Goal: Task Accomplishment & Management: Use online tool/utility

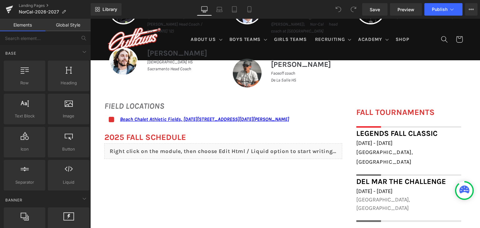
scroll to position [309, 0]
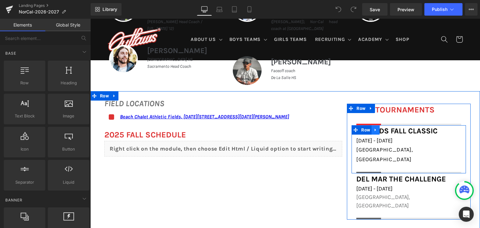
click at [374, 131] on icon at bounding box center [376, 130] width 4 height 5
click at [382, 129] on icon at bounding box center [384, 130] width 4 height 4
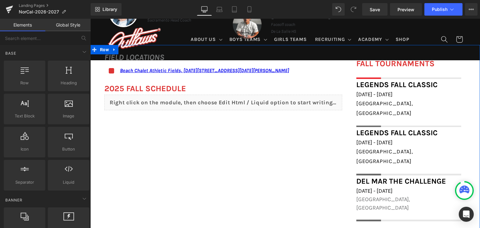
scroll to position [354, 0]
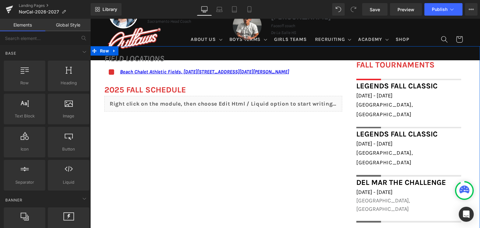
click at [416, 129] on div "Legends Fall Classic Heading" at bounding box center [408, 134] width 105 height 11
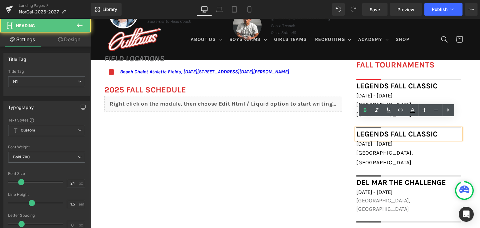
click at [416, 130] on font "Legends Fall Classic" at bounding box center [396, 134] width 81 height 9
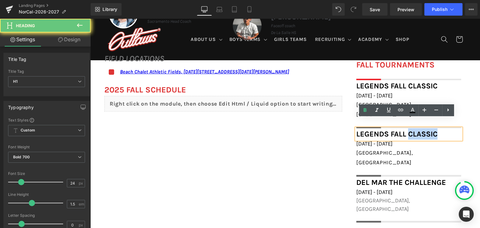
click at [416, 130] on font "Legends Fall Classic" at bounding box center [396, 134] width 81 height 9
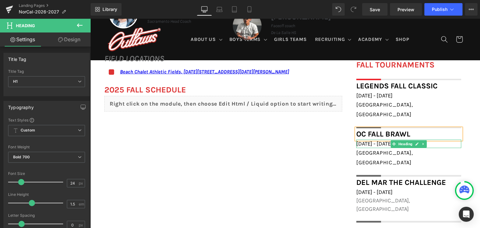
click at [384, 140] on span "[DATE] - [DATE]" at bounding box center [374, 143] width 36 height 7
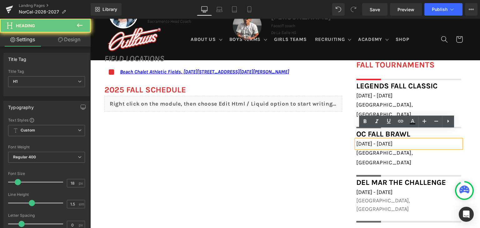
click at [384, 140] on span "[DATE] - [DATE]" at bounding box center [374, 143] width 36 height 7
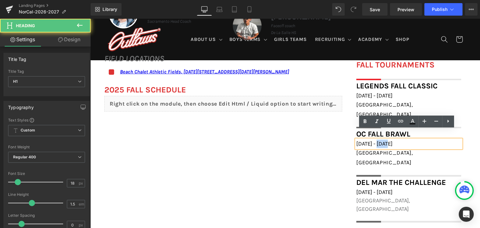
click at [384, 140] on span "[DATE] - [DATE]" at bounding box center [374, 143] width 36 height 7
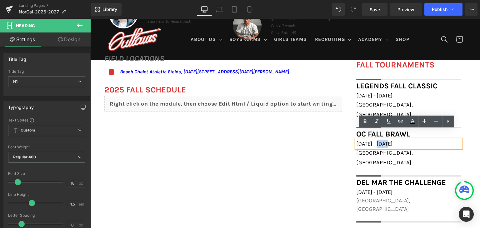
click at [384, 140] on span "[DATE] - [DATE]" at bounding box center [374, 143] width 36 height 7
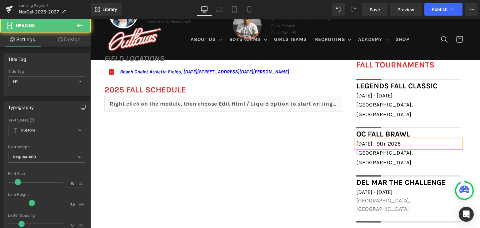
click at [400, 140] on span "[DATE] - 9th, 2025" at bounding box center [378, 143] width 44 height 7
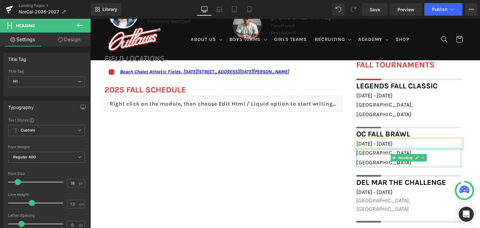
click at [380, 148] on div "[GEOGRAPHIC_DATA], [GEOGRAPHIC_DATA]" at bounding box center [408, 157] width 105 height 19
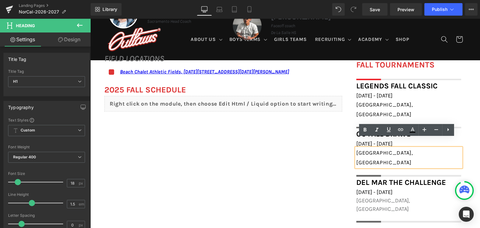
click at [380, 148] on div "[GEOGRAPHIC_DATA], [GEOGRAPHIC_DATA]" at bounding box center [408, 157] width 105 height 19
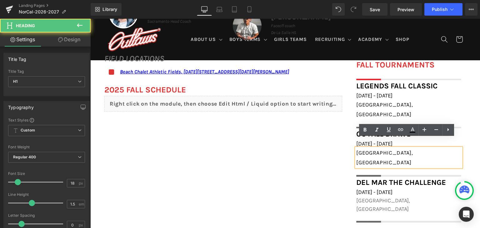
click at [380, 148] on div "[GEOGRAPHIC_DATA], [GEOGRAPHIC_DATA]" at bounding box center [408, 157] width 105 height 19
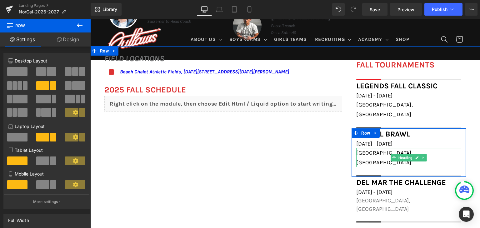
click at [372, 150] on span "[GEOGRAPHIC_DATA],[GEOGRAPHIC_DATA]" at bounding box center [384, 158] width 57 height 16
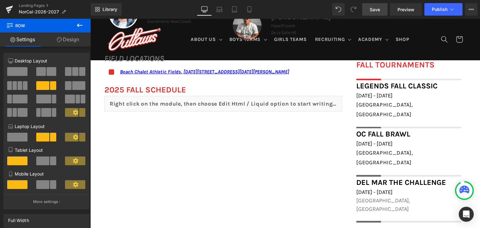
click at [376, 11] on span "Save" at bounding box center [375, 9] width 10 height 7
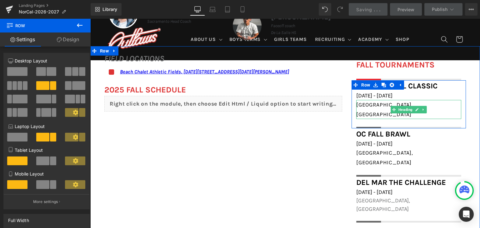
click at [376, 105] on span "[GEOGRAPHIC_DATA], [GEOGRAPHIC_DATA]" at bounding box center [384, 110] width 57 height 16
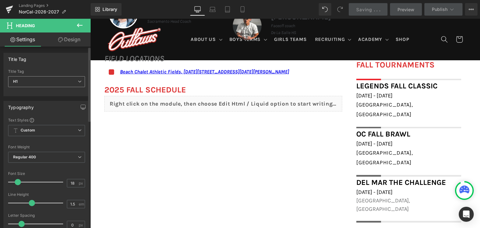
click at [47, 85] on span "H1" at bounding box center [46, 81] width 77 height 11
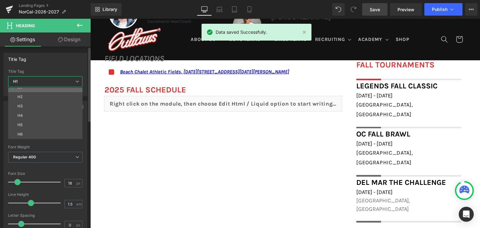
scroll to position [0, 0]
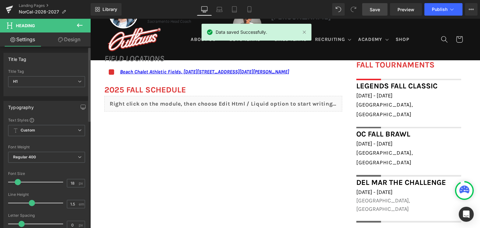
click at [60, 56] on div "Title Tag" at bounding box center [47, 59] width 86 height 12
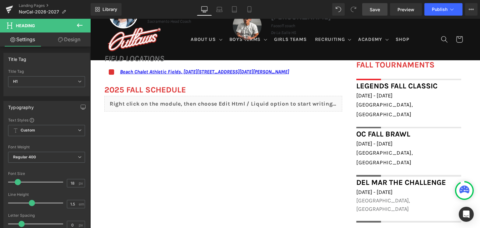
click at [74, 37] on link "Design" at bounding box center [69, 40] width 45 height 14
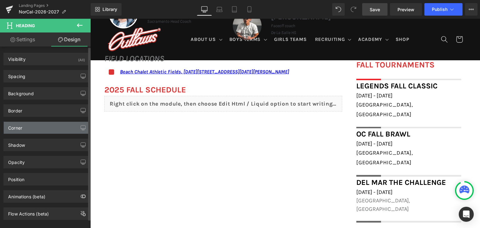
scroll to position [8, 0]
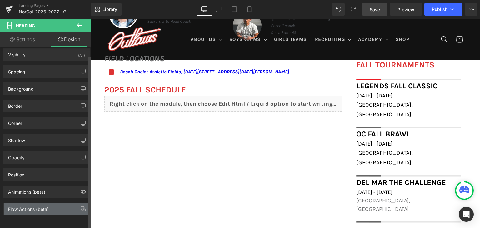
click at [32, 204] on div "Flow Actions (beta)" at bounding box center [28, 207] width 41 height 9
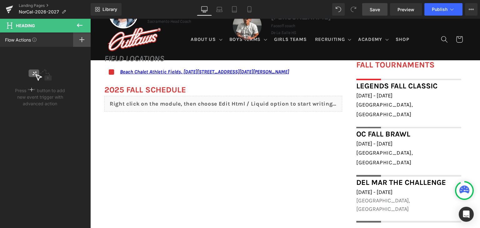
click at [83, 37] on icon at bounding box center [81, 39] width 5 height 5
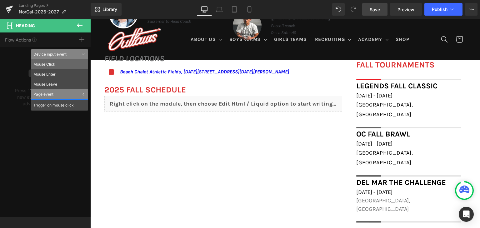
click at [60, 63] on li "Mouse Click" at bounding box center [59, 64] width 57 height 10
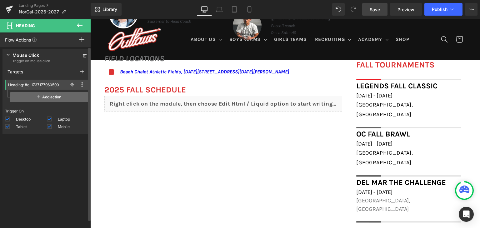
click at [46, 97] on span "Add action" at bounding box center [49, 97] width 78 height 10
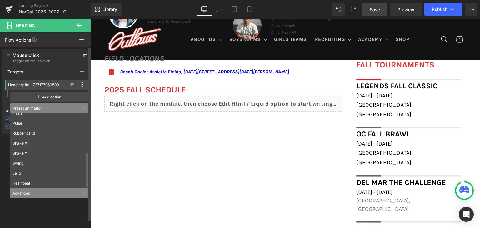
scroll to position [5, 0]
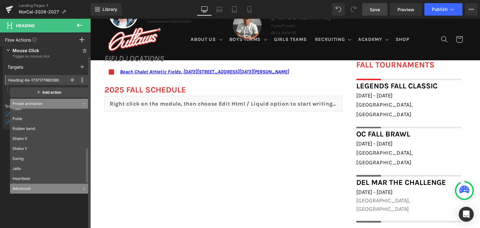
click at [34, 192] on div "Advanced" at bounding box center [49, 189] width 78 height 10
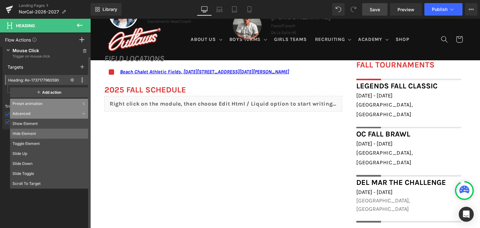
scroll to position [0, 0]
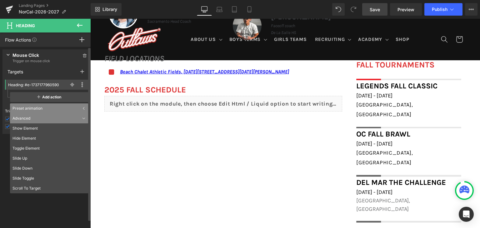
click at [64, 115] on div "Advanced" at bounding box center [49, 119] width 78 height 10
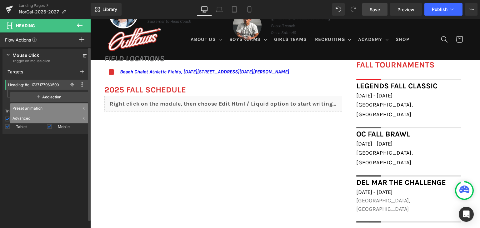
click at [69, 107] on div "Preset animation" at bounding box center [49, 108] width 78 height 10
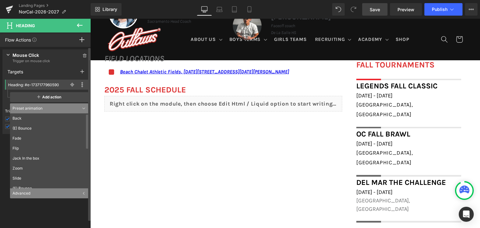
click at [43, 195] on div "Advanced" at bounding box center [49, 194] width 78 height 10
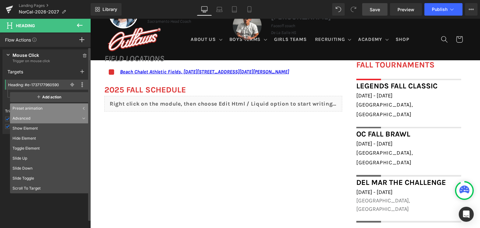
click at [70, 120] on div "Advanced" at bounding box center [49, 119] width 78 height 10
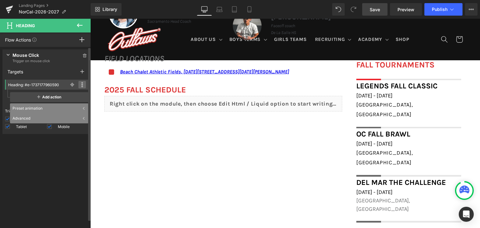
click at [81, 84] on span at bounding box center [82, 85] width 8 height 8
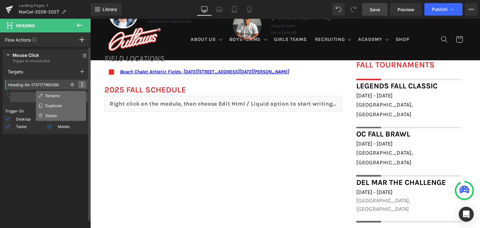
click at [81, 84] on span at bounding box center [82, 85] width 8 height 8
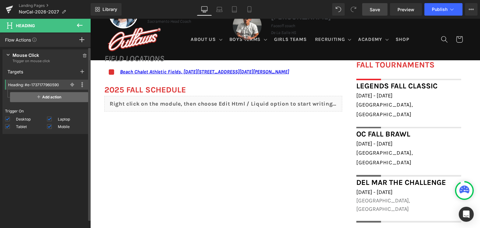
click at [70, 94] on span "Add action" at bounding box center [49, 97] width 78 height 10
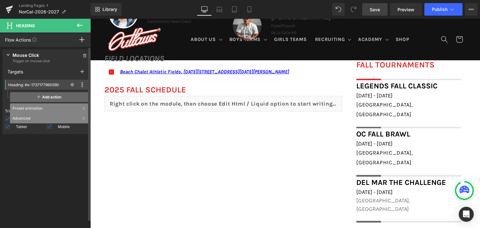
click at [70, 94] on span "Add action" at bounding box center [49, 97] width 78 height 10
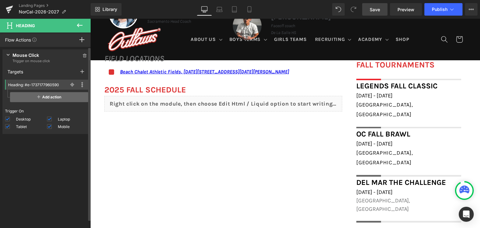
click at [47, 97] on span "Add action" at bounding box center [49, 97] width 78 height 10
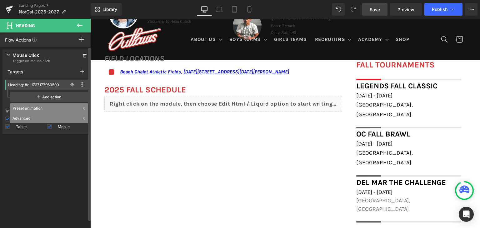
click at [41, 109] on div "Preset animation" at bounding box center [49, 108] width 78 height 10
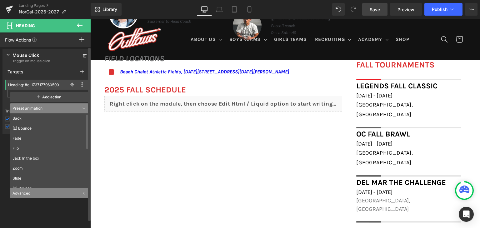
click at [43, 108] on div "Preset animation" at bounding box center [49, 108] width 78 height 10
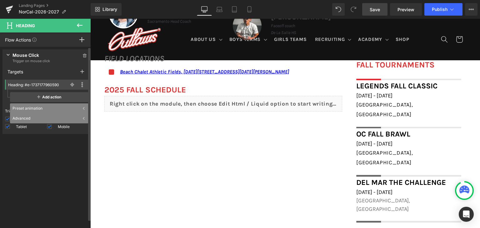
click at [41, 116] on div "Advanced" at bounding box center [49, 119] width 78 height 10
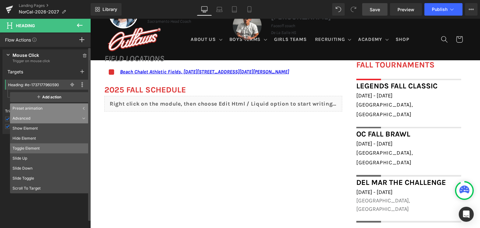
scroll to position [5, 0]
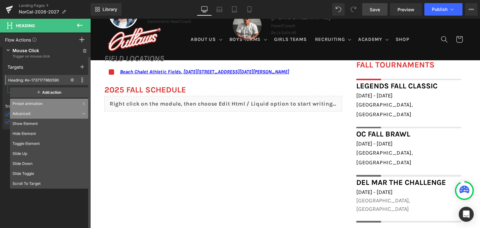
click at [18, 194] on div "Press " " button to add new event trigger with advanced action Mouse Click Trig…" at bounding box center [46, 139] width 93 height 184
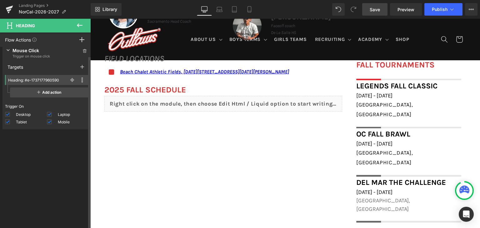
click at [58, 54] on span "Trigger on mouse click" at bounding box center [47, 56] width 68 height 5
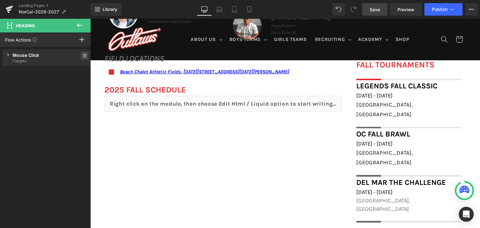
click at [83, 57] on icon at bounding box center [85, 56] width 4 height 4
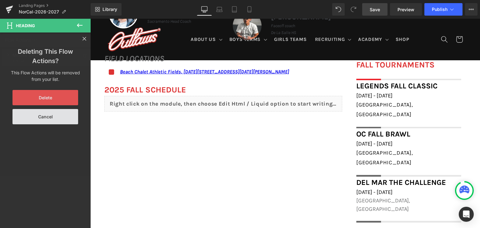
click at [51, 101] on button "Delete" at bounding box center [46, 97] width 66 height 15
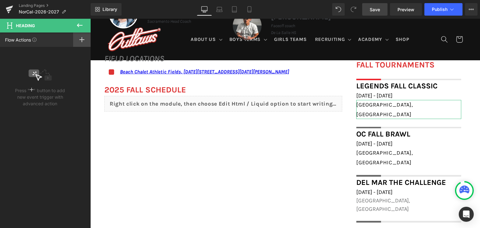
click at [83, 39] on icon at bounding box center [81, 39] width 5 height 5
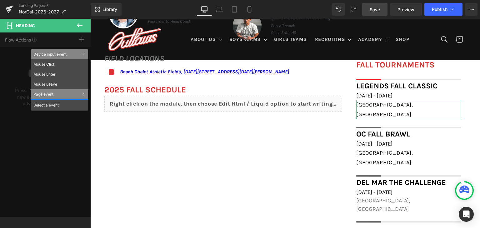
click at [66, 97] on div "Page event" at bounding box center [59, 94] width 57 height 10
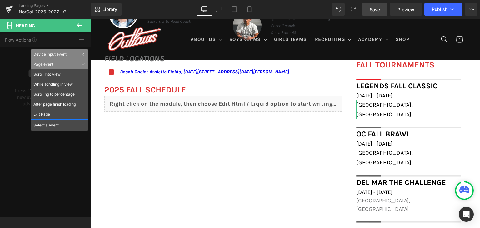
click at [59, 122] on div "Select a event" at bounding box center [59, 124] width 57 height 11
click at [74, 63] on div "Page event" at bounding box center [59, 64] width 57 height 10
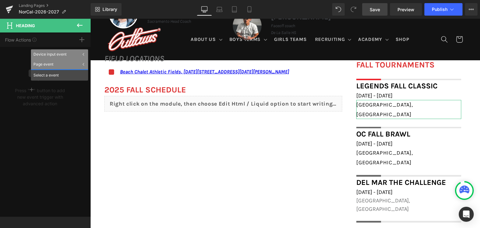
click at [78, 50] on div "Device input event" at bounding box center [59, 54] width 57 height 10
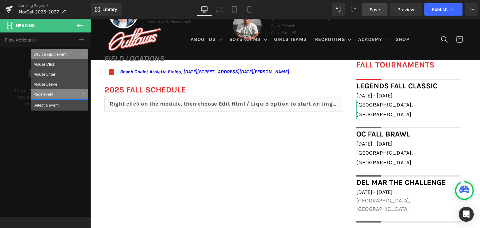
click at [60, 93] on div "Page event" at bounding box center [59, 94] width 57 height 10
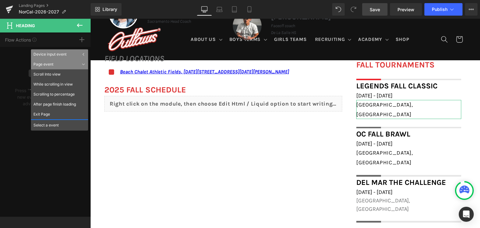
click at [77, 64] on div "Page event" at bounding box center [59, 64] width 57 height 10
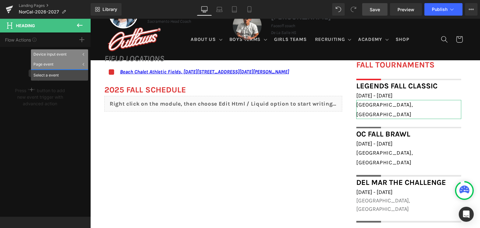
click at [84, 49] on div "Device input event" at bounding box center [59, 54] width 57 height 10
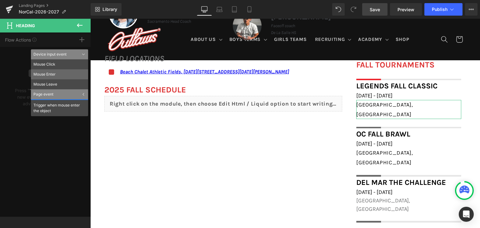
click at [68, 75] on li "Mouse Enter" at bounding box center [59, 74] width 57 height 10
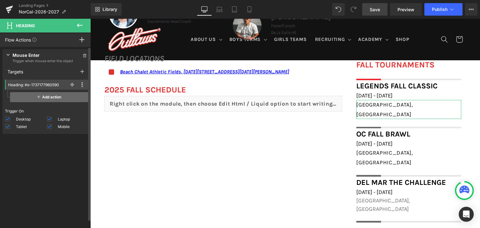
click at [55, 97] on span "Add action" at bounding box center [49, 97] width 78 height 10
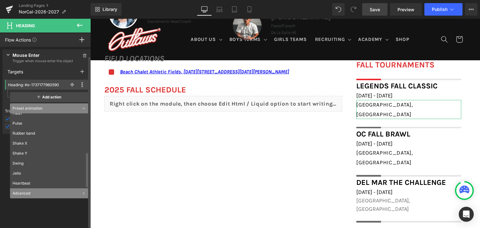
scroll to position [5, 0]
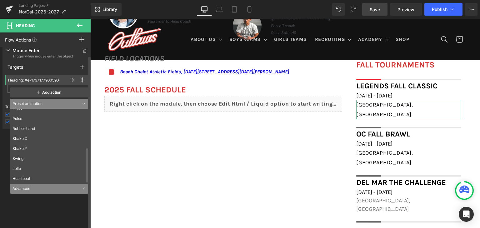
click at [26, 188] on div "Advanced" at bounding box center [49, 189] width 78 height 10
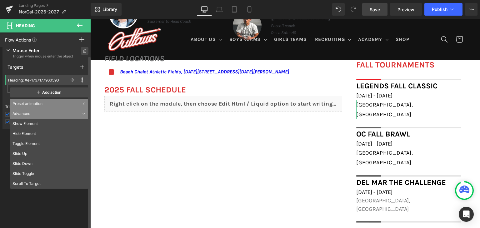
click at [81, 54] on span at bounding box center [85, 51] width 8 height 8
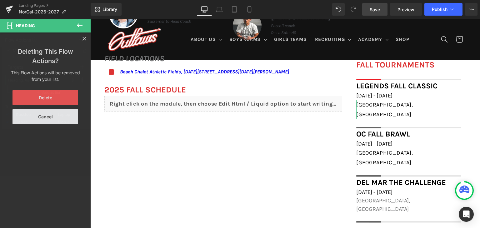
click at [60, 92] on button "Delete" at bounding box center [46, 97] width 66 height 15
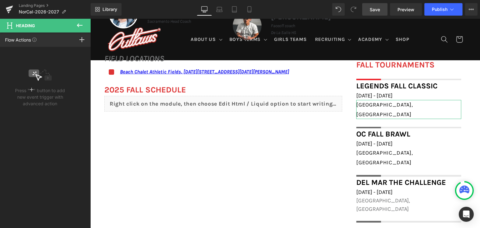
scroll to position [0, 0]
click at [79, 25] on icon at bounding box center [80, 25] width 6 height 4
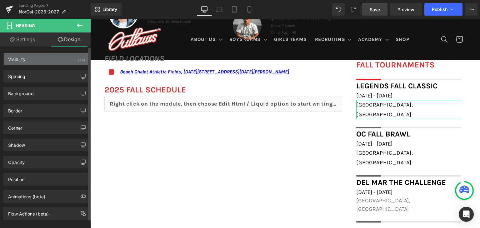
click at [53, 58] on div "Visibility (All)" at bounding box center [47, 59] width 86 height 12
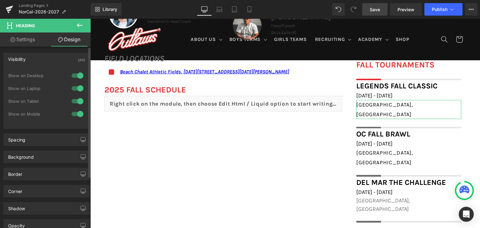
click at [53, 58] on div "Visibility (All)" at bounding box center [47, 59] width 86 height 12
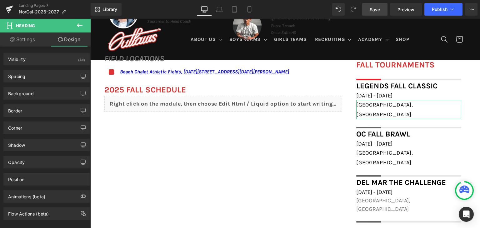
click at [26, 43] on link "Settings" at bounding box center [22, 40] width 45 height 14
type input "100"
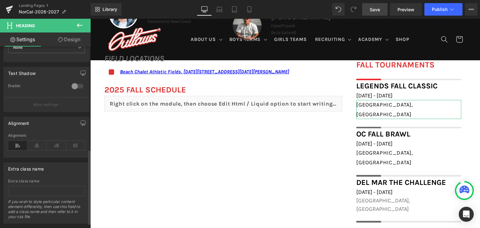
scroll to position [261, 0]
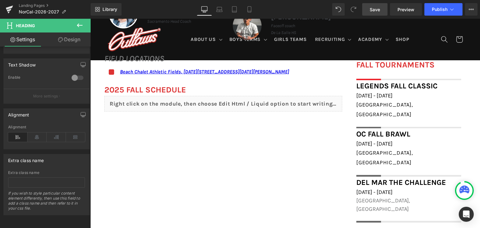
click at [83, 23] on icon at bounding box center [80, 26] width 8 height 8
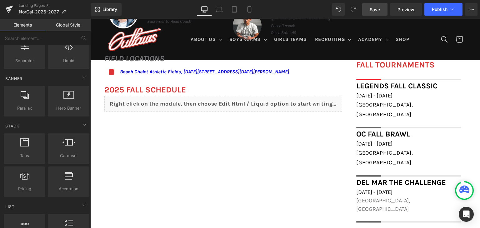
scroll to position [0, 0]
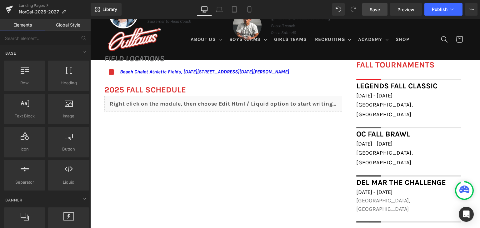
click at [67, 24] on link "Global Style" at bounding box center [67, 25] width 45 height 13
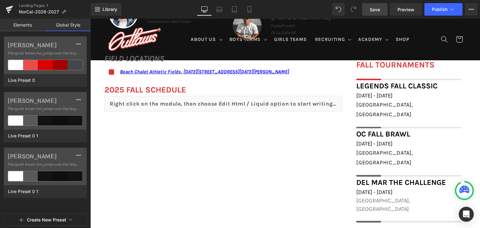
click at [35, 23] on link "Elements" at bounding box center [22, 25] width 45 height 13
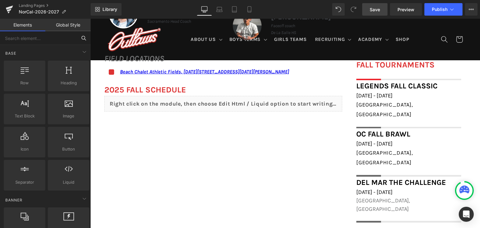
click at [41, 36] on input "text" at bounding box center [38, 38] width 77 height 14
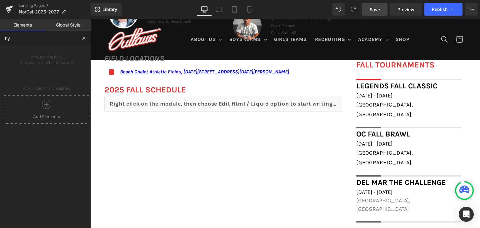
type input "h"
type input "a"
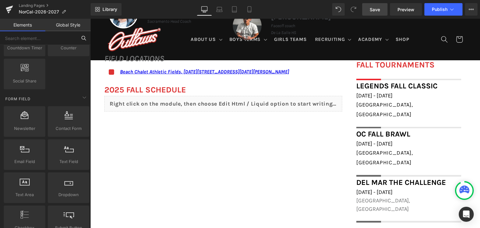
scroll to position [1191, 0]
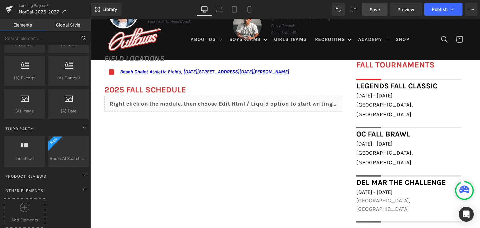
click at [34, 204] on div at bounding box center [24, 210] width 38 height 14
click at [21, 205] on icon at bounding box center [24, 207] width 9 height 9
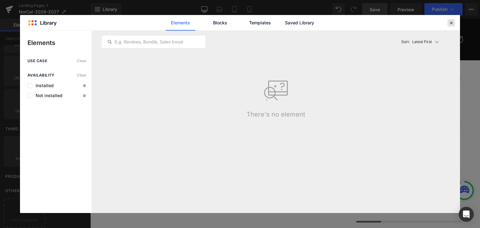
click at [450, 19] on div at bounding box center [452, 23] width 8 height 8
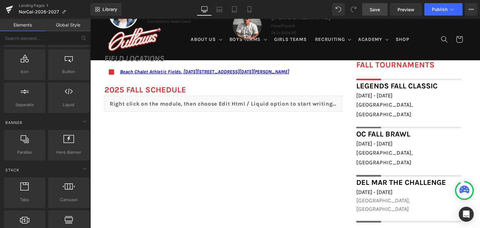
scroll to position [0, 0]
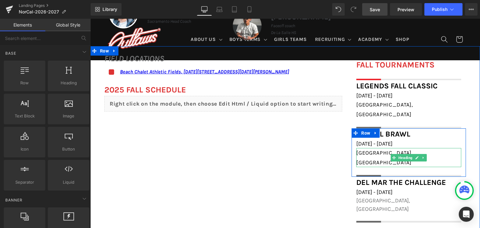
click at [378, 150] on span "[GEOGRAPHIC_DATA], [GEOGRAPHIC_DATA]" at bounding box center [384, 158] width 57 height 16
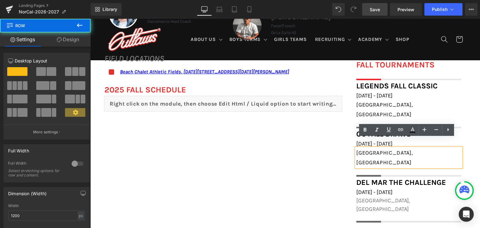
click at [347, 144] on div "FALL TOURNAMENTS Heading Image Row Legends Fall Classic Heading [DATE] - [DATE]…" at bounding box center [409, 141] width 124 height 164
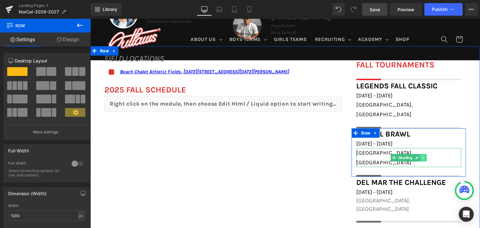
click at [423, 156] on icon at bounding box center [423, 158] width 3 height 4
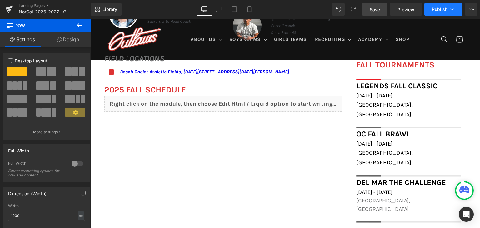
click at [435, 15] on button "Publish" at bounding box center [444, 9] width 38 height 13
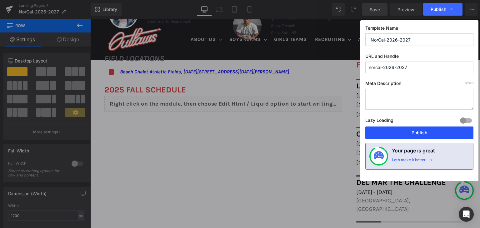
click at [400, 132] on button "Publish" at bounding box center [420, 133] width 108 height 13
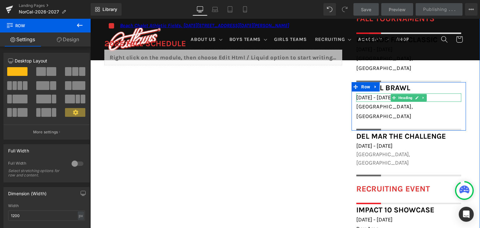
scroll to position [401, 0]
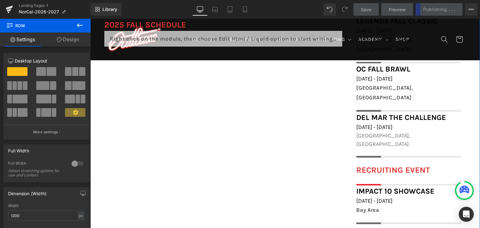
scroll to position [419, 0]
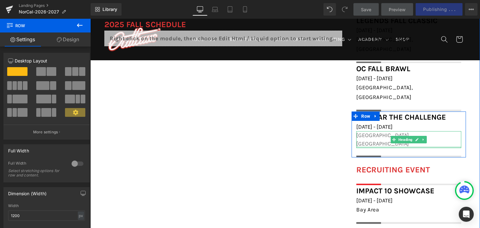
click at [381, 147] on div at bounding box center [408, 148] width 105 height 2
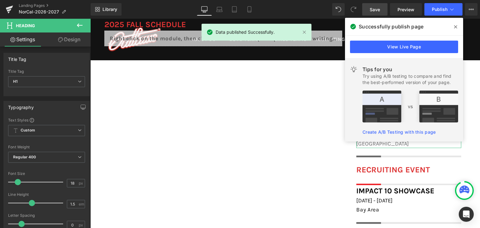
click at [73, 39] on link "Design" at bounding box center [69, 40] width 45 height 14
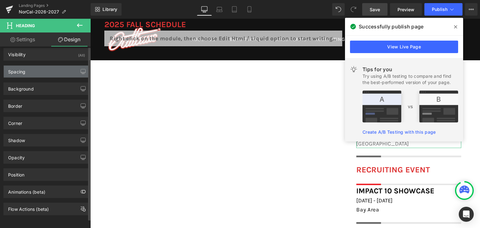
scroll to position [0, 0]
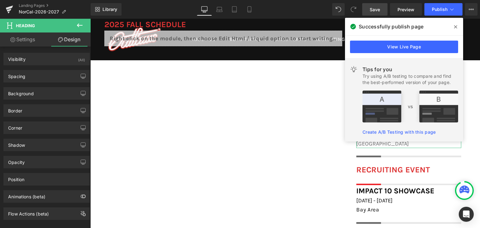
click at [33, 42] on link "Settings" at bounding box center [22, 40] width 45 height 14
type input "100"
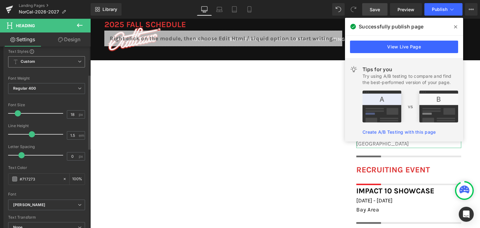
scroll to position [69, 0]
click at [44, 178] on input "#717273" at bounding box center [40, 179] width 40 height 7
drag, startPoint x: 44, startPoint y: 178, endPoint x: 13, endPoint y: 177, distance: 30.7
click at [13, 177] on div "#717273" at bounding box center [35, 179] width 54 height 11
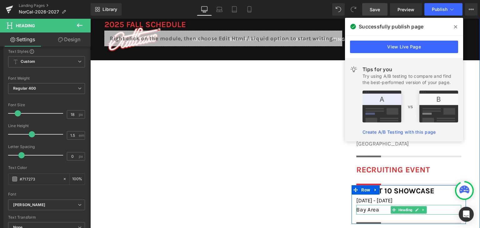
click at [371, 207] on span "Bay Area" at bounding box center [367, 210] width 23 height 6
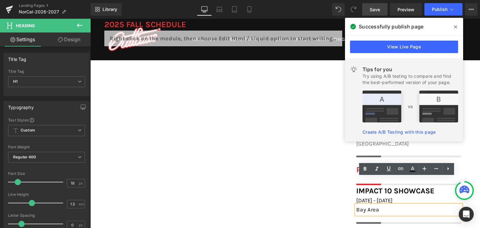
click at [326, 169] on div "FIELD LOCATIONS Heading Icon Beach Chalet Athletic Fields, [DATE][STREET_ADDRES…" at bounding box center [285, 177] width 390 height 392
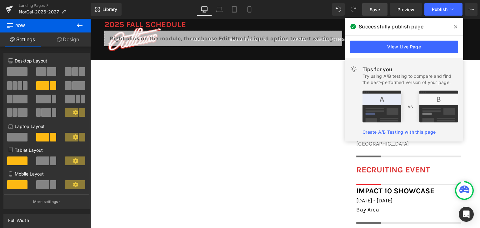
click at [454, 27] on icon at bounding box center [455, 26] width 3 height 5
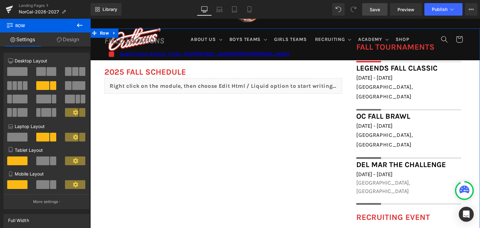
scroll to position [375, 0]
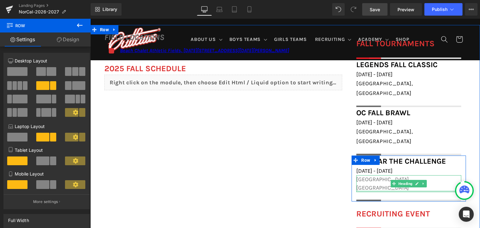
click at [379, 191] on div at bounding box center [408, 192] width 105 height 2
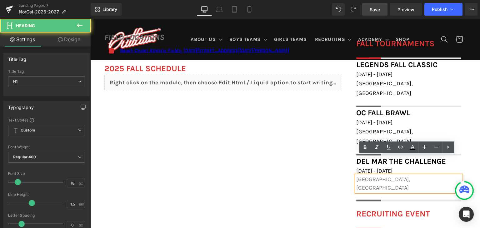
click at [379, 176] on span "[GEOGRAPHIC_DATA], [GEOGRAPHIC_DATA]" at bounding box center [383, 183] width 54 height 15
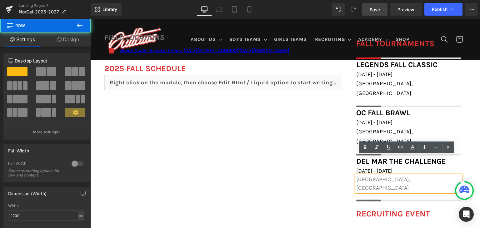
click at [347, 159] on div "FALL TOURNAMENTS Heading Image Row Legends Fall Classic Heading [DATE] - [DATE]…" at bounding box center [409, 120] width 124 height 164
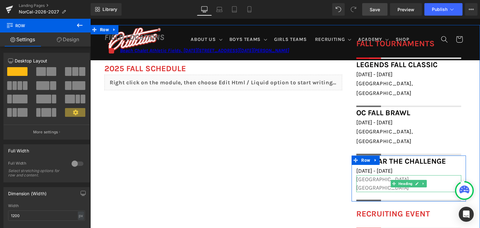
click at [425, 175] on h1 "[GEOGRAPHIC_DATA], [GEOGRAPHIC_DATA]" at bounding box center [408, 183] width 105 height 17
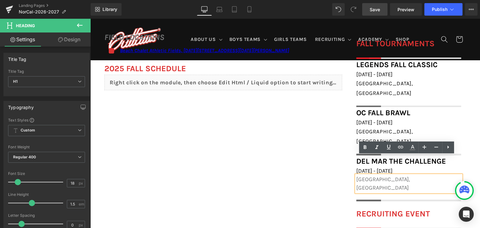
click at [344, 162] on div "FIELD LOCATIONS Heading Icon Beach Chalet Athletic Fields, [DATE][STREET_ADDRES…" at bounding box center [285, 221] width 390 height 392
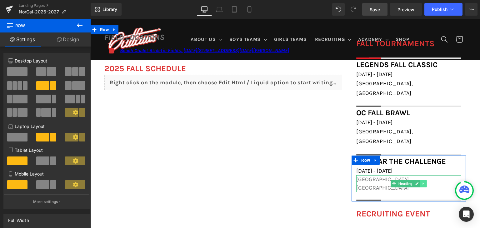
click at [423, 183] on icon at bounding box center [423, 184] width 1 height 2
click at [363, 191] on div at bounding box center [408, 192] width 105 height 2
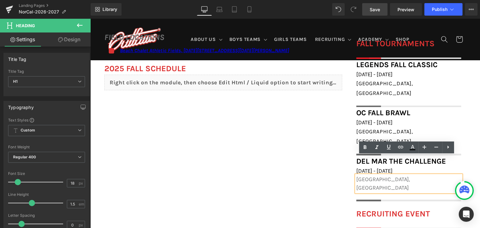
click at [391, 208] on div "Recruiting Event Heading Image Row" at bounding box center [409, 219] width 114 height 22
drag, startPoint x: 391, startPoint y: 180, endPoint x: 390, endPoint y: 171, distance: 9.5
click at [390, 171] on div "FALL TOURNAMENTS Heading Image Row Legends Fall Classic Heading [DATE] - [DATE]…" at bounding box center [409, 224] width 124 height 386
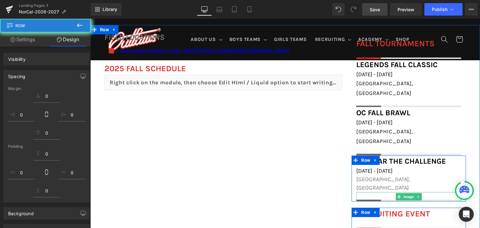
click at [390, 192] on div at bounding box center [408, 196] width 105 height 9
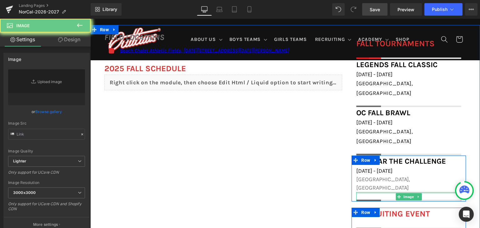
type input "[URL][DOMAIN_NAME]"
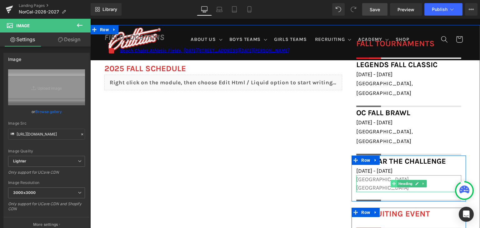
click at [384, 175] on div "[GEOGRAPHIC_DATA], [GEOGRAPHIC_DATA] Heading" at bounding box center [408, 183] width 105 height 17
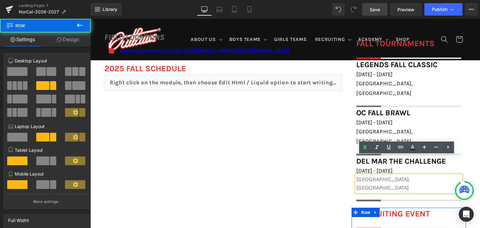
click at [336, 159] on div "FIELD LOCATIONS Heading Icon Beach Chalet Athletic Fields, [DATE][STREET_ADDRES…" at bounding box center [285, 221] width 390 height 392
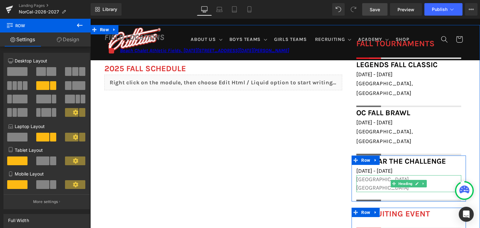
click at [367, 176] on span "[GEOGRAPHIC_DATA], [GEOGRAPHIC_DATA]" at bounding box center [383, 183] width 54 height 15
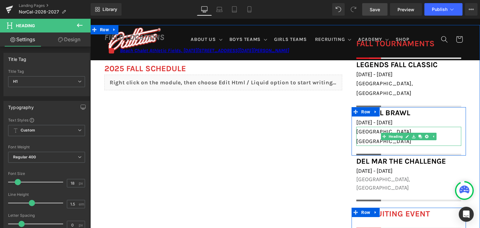
click at [379, 129] on span "[GEOGRAPHIC_DATA], [GEOGRAPHIC_DATA]" at bounding box center [384, 137] width 57 height 16
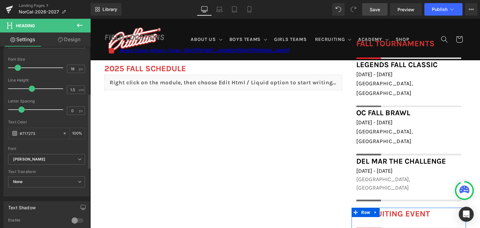
scroll to position [115, 0]
click at [46, 132] on input "#717273" at bounding box center [40, 133] width 40 height 7
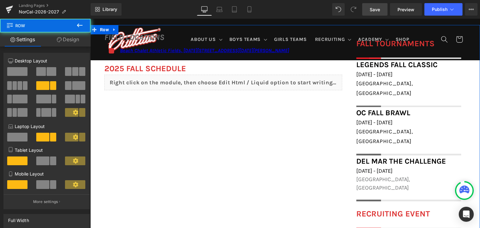
click at [327, 178] on div "FIELD LOCATIONS Heading Icon Beach Chalet Athletic Fields, [DATE][STREET_ADDRES…" at bounding box center [285, 221] width 390 height 392
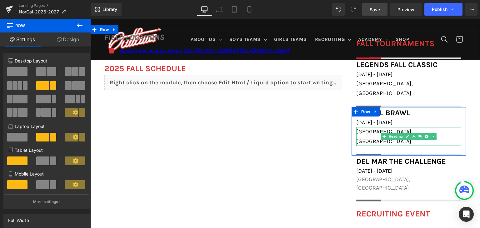
click at [368, 127] on div at bounding box center [408, 128] width 105 height 2
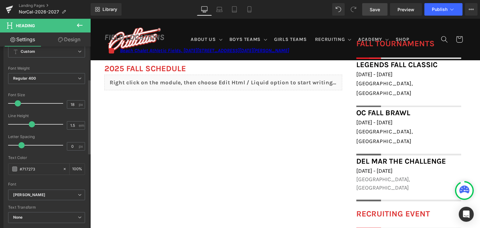
scroll to position [84, 0]
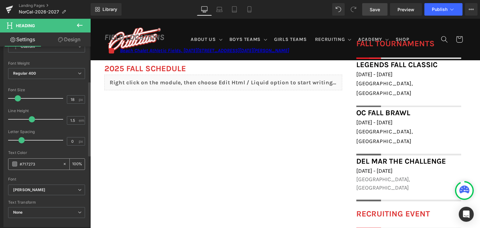
drag, startPoint x: 42, startPoint y: 162, endPoint x: 8, endPoint y: 162, distance: 34.4
click at [8, 162] on div "#717273 100 %" at bounding box center [46, 165] width 77 height 12
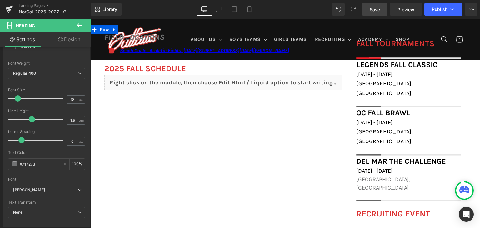
click at [330, 162] on div "FIELD LOCATIONS Heading Icon Beach Chalet Athletic Fields, [DATE][STREET_ADDRES…" at bounding box center [285, 221] width 390 height 392
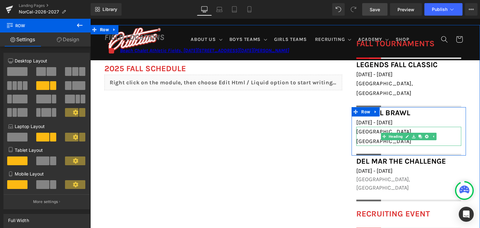
click at [363, 129] on span "[GEOGRAPHIC_DATA], [GEOGRAPHIC_DATA]" at bounding box center [384, 137] width 57 height 16
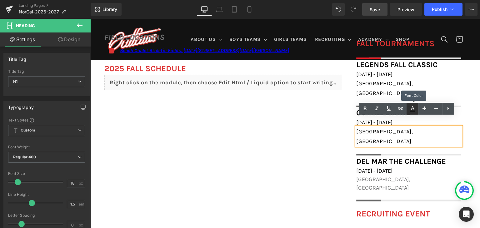
click at [415, 109] on icon at bounding box center [413, 109] width 8 height 8
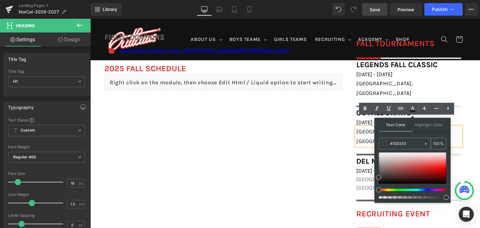
click at [406, 144] on input "#333333" at bounding box center [407, 143] width 34 height 7
click at [427, 145] on icon at bounding box center [426, 144] width 4 height 4
type input "none"
type input "0"
click at [406, 144] on input "none" at bounding box center [407, 143] width 34 height 7
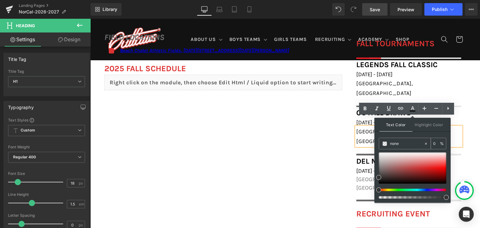
paste input "#717273"
click at [398, 145] on input "none#717273" at bounding box center [407, 143] width 34 height 7
type input "#717273"
type input "100"
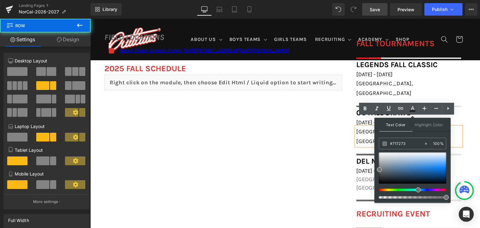
click at [330, 143] on div "FIELD LOCATIONS Heading Icon Beach Chalet Athletic Fields, [DATE][STREET_ADDRES…" at bounding box center [285, 221] width 390 height 392
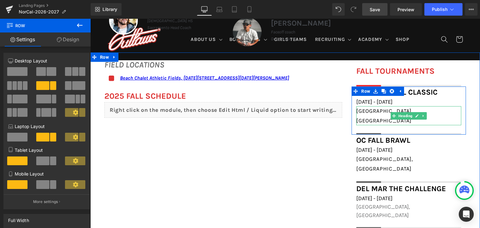
scroll to position [346, 0]
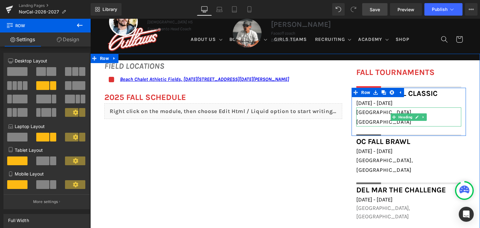
click at [365, 111] on span "[GEOGRAPHIC_DATA], [GEOGRAPHIC_DATA]" at bounding box center [384, 117] width 57 height 16
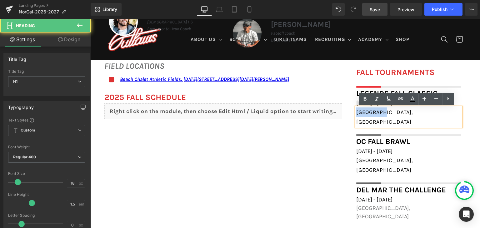
drag, startPoint x: 383, startPoint y: 111, endPoint x: 345, endPoint y: 109, distance: 38.2
click at [347, 109] on div "FALL TOURNAMENTS Heading Image Row Legends Fall Classic Heading [DATE] - [DATE]…" at bounding box center [409, 148] width 124 height 164
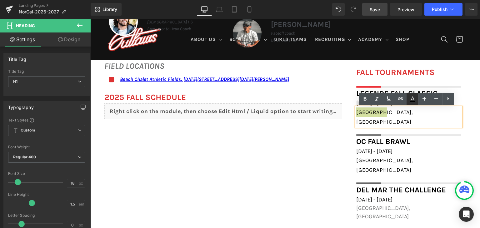
click at [413, 97] on icon at bounding box center [413, 99] width 8 height 8
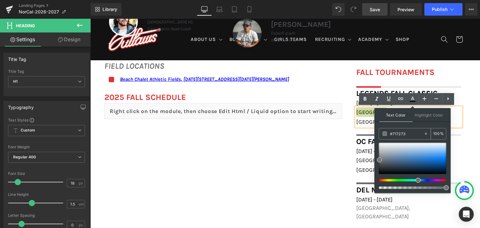
click at [407, 132] on input "#717273" at bounding box center [407, 133] width 34 height 7
drag, startPoint x: 407, startPoint y: 132, endPoint x: 388, endPoint y: 133, distance: 19.1
click at [388, 133] on div "#717273" at bounding box center [401, 134] width 45 height 11
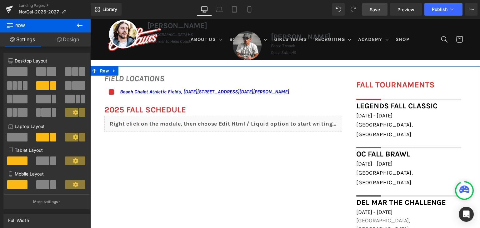
scroll to position [330, 0]
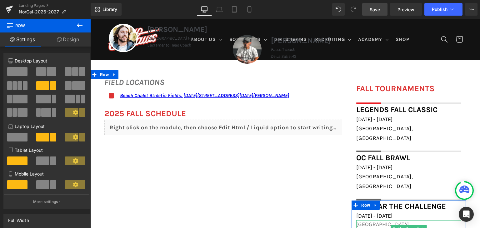
click at [386, 221] on span "[GEOGRAPHIC_DATA], [GEOGRAPHIC_DATA]" at bounding box center [383, 228] width 54 height 15
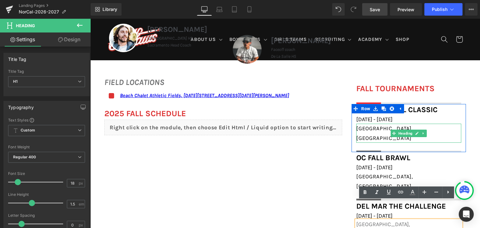
click at [382, 126] on div "[GEOGRAPHIC_DATA], [GEOGRAPHIC_DATA]" at bounding box center [408, 133] width 105 height 19
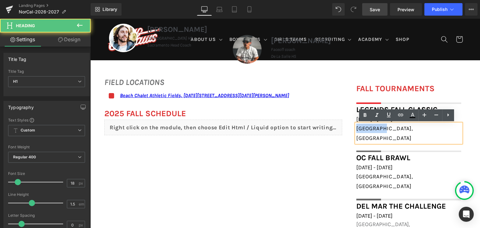
drag, startPoint x: 381, startPoint y: 126, endPoint x: 347, endPoint y: 128, distance: 34.1
click at [347, 128] on div "FALL TOURNAMENTS Heading Image Row Legends Fall Classic Heading [DATE] - [DATE]…" at bounding box center [409, 165] width 124 height 164
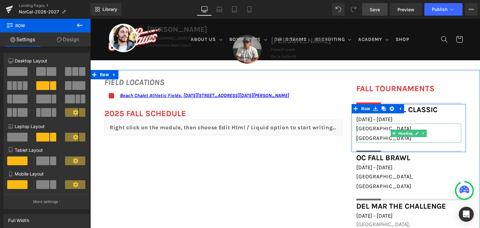
click at [357, 131] on span "[GEOGRAPHIC_DATA], [GEOGRAPHIC_DATA]" at bounding box center [384, 133] width 57 height 16
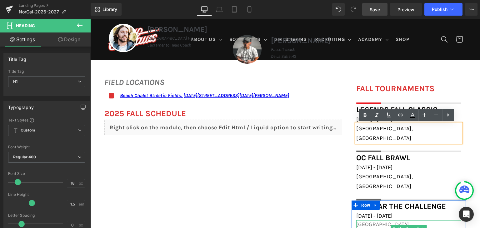
click at [368, 221] on span "[GEOGRAPHIC_DATA], [GEOGRAPHIC_DATA]" at bounding box center [383, 228] width 54 height 15
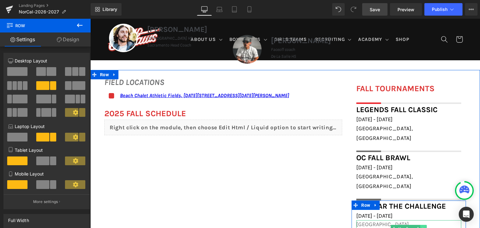
click at [422, 227] on icon at bounding box center [423, 229] width 3 height 4
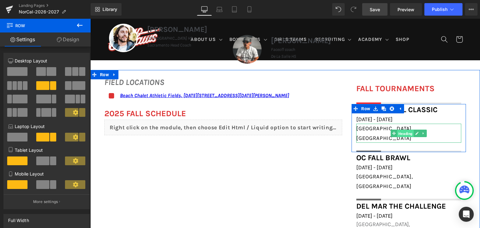
click at [401, 130] on span "Heading" at bounding box center [405, 134] width 17 height 8
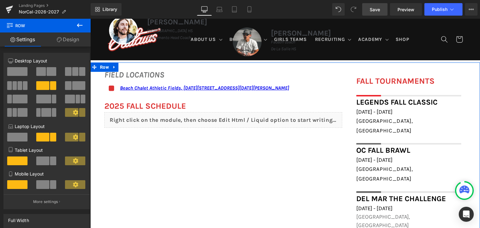
scroll to position [340, 0]
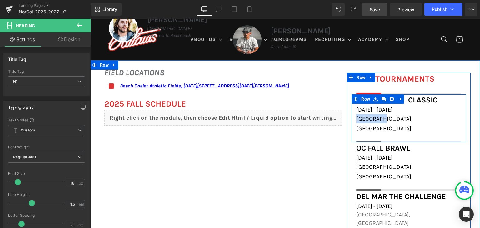
drag, startPoint x: 381, startPoint y: 120, endPoint x: 351, endPoint y: 118, distance: 29.2
click at [352, 118] on div "Legends Fall Classic Heading [DATE] - [DATE] Heading [GEOGRAPHIC_DATA], [GEOGRA…" at bounding box center [409, 118] width 114 height 48
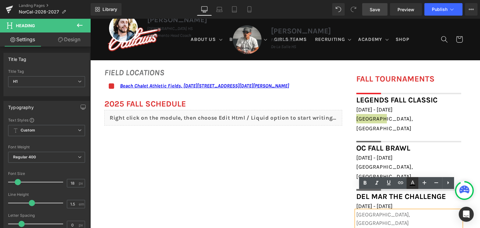
click at [411, 185] on icon at bounding box center [413, 185] width 6 height 1
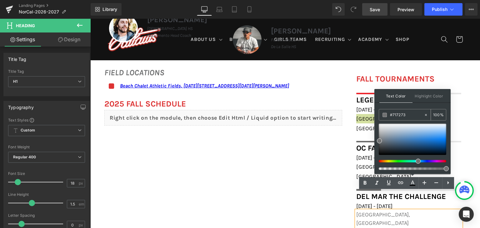
click at [406, 115] on input "#717273" at bounding box center [407, 115] width 34 height 7
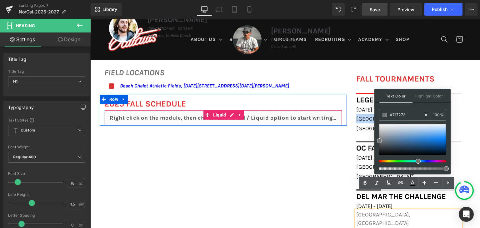
click at [339, 126] on div "Liquid" at bounding box center [223, 118] width 238 height 16
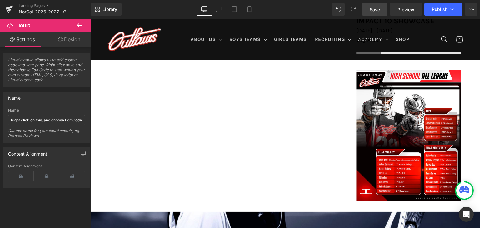
scroll to position [590, 0]
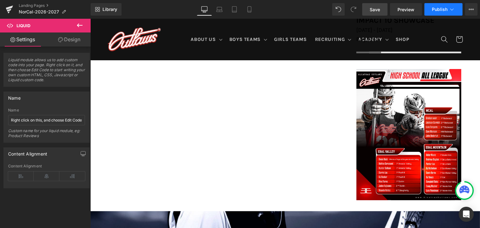
click at [450, 6] on icon at bounding box center [452, 9] width 6 height 6
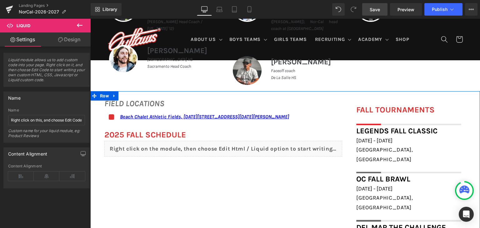
scroll to position [309, 0]
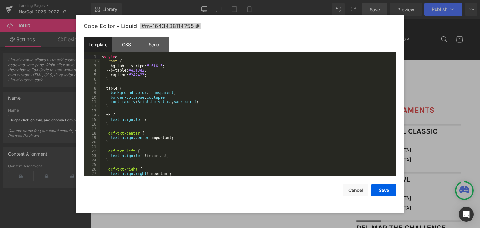
click at [248, 0] on div "Heading You are previewing how the will restyle your page. You can not edit Ele…" at bounding box center [240, 0] width 480 height 0
click at [446, 84] on div at bounding box center [240, 114] width 480 height 228
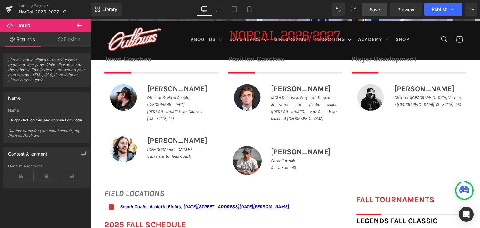
scroll to position [221, 0]
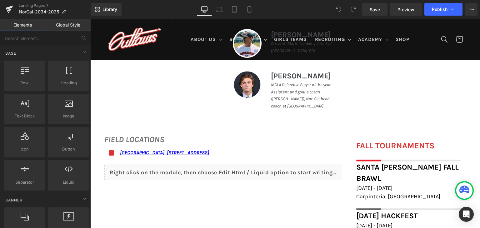
scroll to position [324, 0]
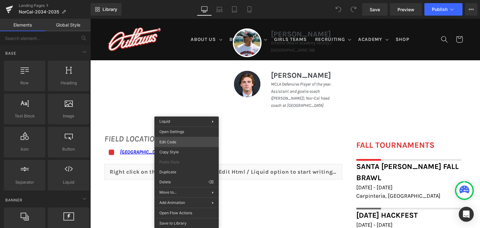
click at [191, 0] on div "You are previewing how the will restyle your page. You can not edit Elements in…" at bounding box center [240, 0] width 480 height 0
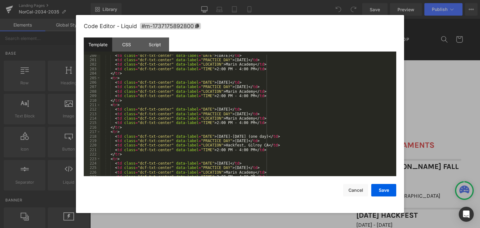
scroll to position [897, 0]
click at [122, 155] on div "< td class = "dcf-txt-center" data-label = "DATE" > October 5, 2025 </ td > < t…" at bounding box center [247, 118] width 294 height 131
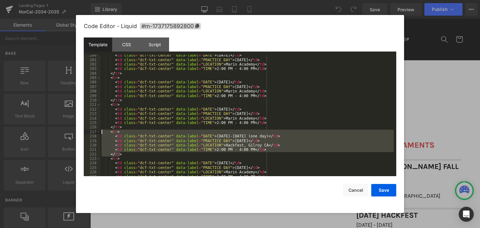
drag, startPoint x: 122, startPoint y: 155, endPoint x: 101, endPoint y: 133, distance: 29.9
click at [101, 133] on div "< td class = "dcf-txt-center" data-label = "DATE" > October 5, 2025 </ td > < t…" at bounding box center [247, 118] width 294 height 131
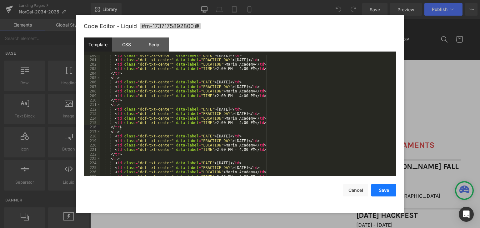
click at [379, 191] on button "Save" at bounding box center [383, 190] width 25 height 13
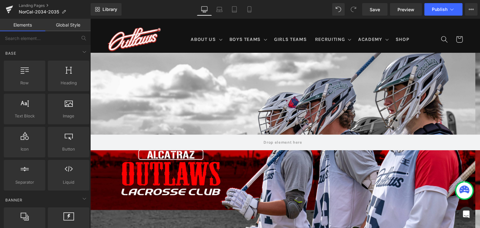
scroll to position [8, 0]
click at [378, 9] on span "Save" at bounding box center [375, 9] width 10 height 7
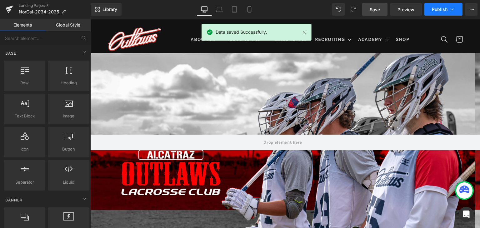
click at [436, 13] on button "Publish" at bounding box center [444, 9] width 38 height 13
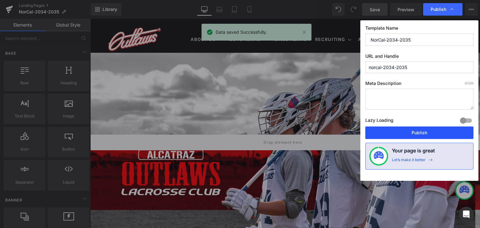
click at [400, 135] on button "Publish" at bounding box center [420, 133] width 108 height 13
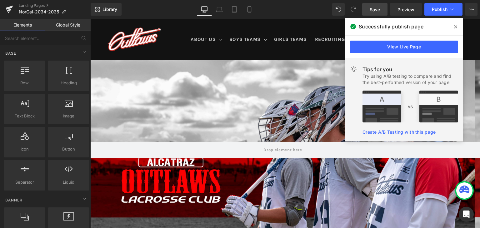
click at [457, 28] on icon at bounding box center [455, 26] width 3 height 5
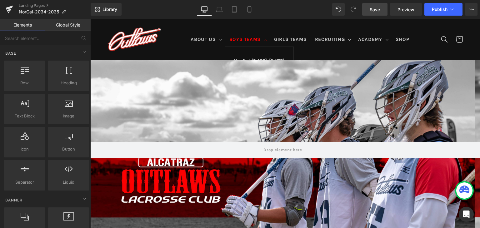
click at [248, 41] on span "BOYS TEAMS" at bounding box center [246, 40] width 32 height 6
